Goal: Task Accomplishment & Management: Use online tool/utility

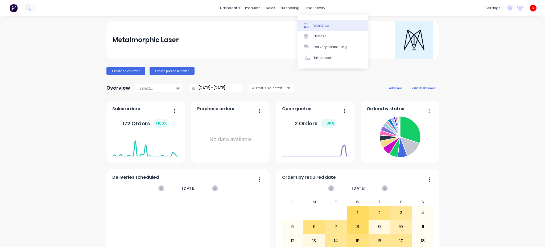
click at [321, 25] on div "Workflow" at bounding box center [322, 25] width 16 height 5
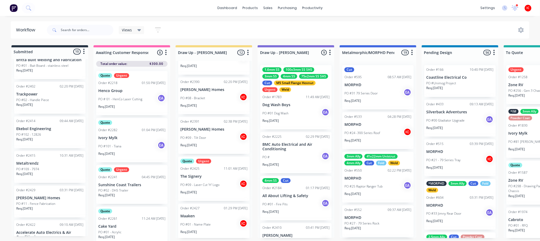
scroll to position [232, 0]
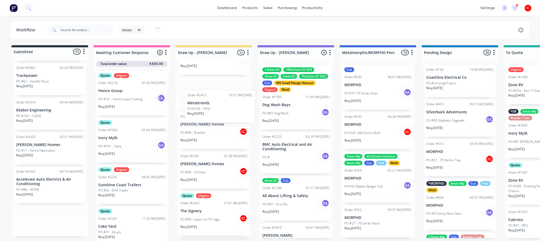
drag, startPoint x: 59, startPoint y: 144, endPoint x: 213, endPoint y: 108, distance: 158.2
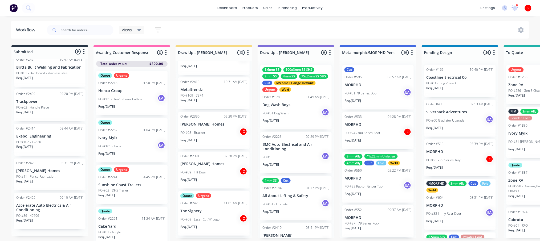
scroll to position [197, 0]
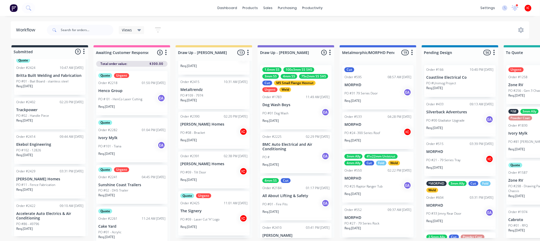
click at [217, 93] on div "PO #109 - 7974" at bounding box center [213, 95] width 67 height 5
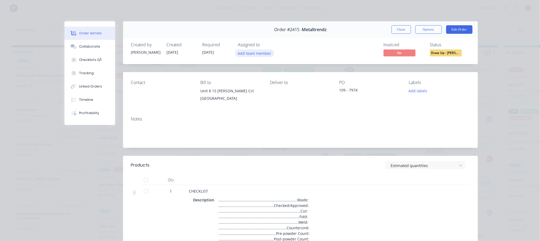
click at [262, 53] on button "Add team member" at bounding box center [254, 53] width 39 height 7
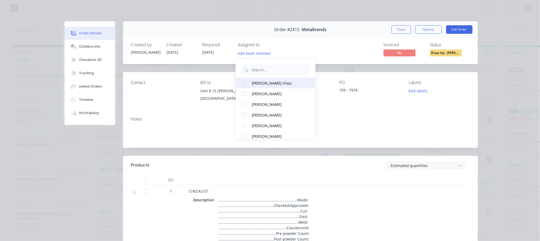
click at [265, 81] on div "Izaak Critchley (You)" at bounding box center [278, 83] width 53 height 6
click at [323, 54] on div "Invoiced No Status Draw Up - Izaak" at bounding box center [380, 49] width 178 height 15
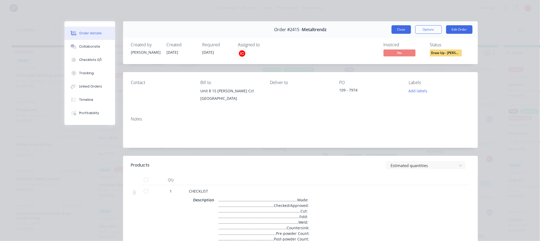
click at [395, 28] on button "Close" at bounding box center [400, 29] width 19 height 9
